Goal: Task Accomplishment & Management: Manage account settings

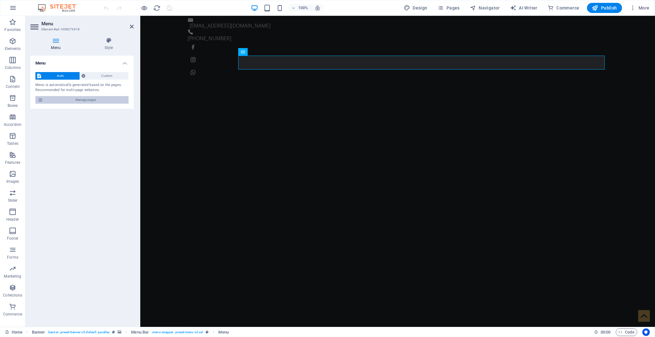
click at [99, 96] on span "Manage pages" at bounding box center [86, 100] width 82 height 8
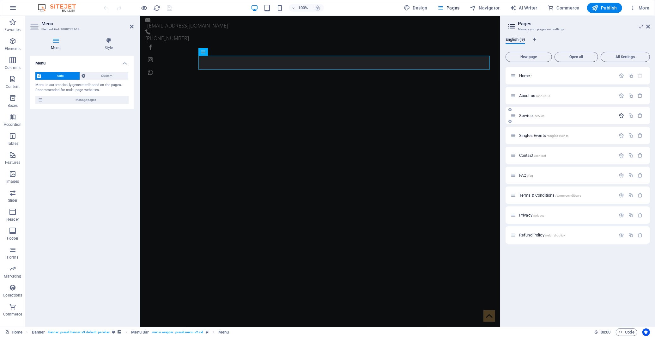
click at [589, 114] on icon "button" at bounding box center [621, 115] width 5 height 5
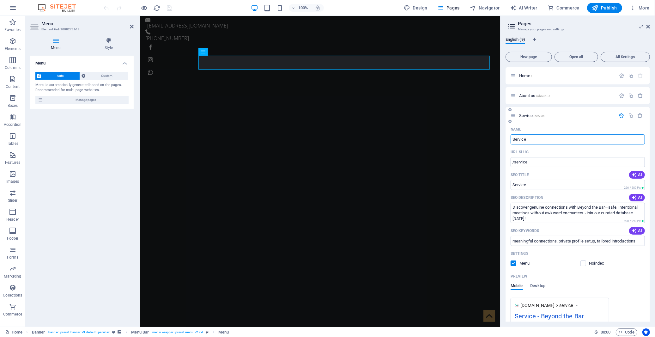
click at [514, 264] on label at bounding box center [513, 263] width 6 height 6
click at [0, 0] on input "checkbox" at bounding box center [0, 0] width 0 height 0
click at [169, 8] on icon "save" at bounding box center [169, 7] width 7 height 7
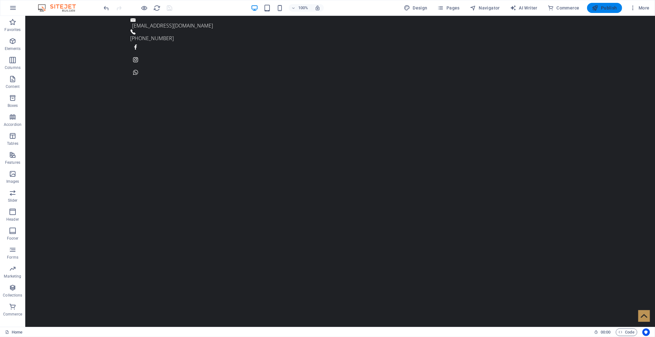
click at [589, 8] on span "Publish" at bounding box center [604, 8] width 25 height 6
